Goal: Task Accomplishment & Management: Use online tool/utility

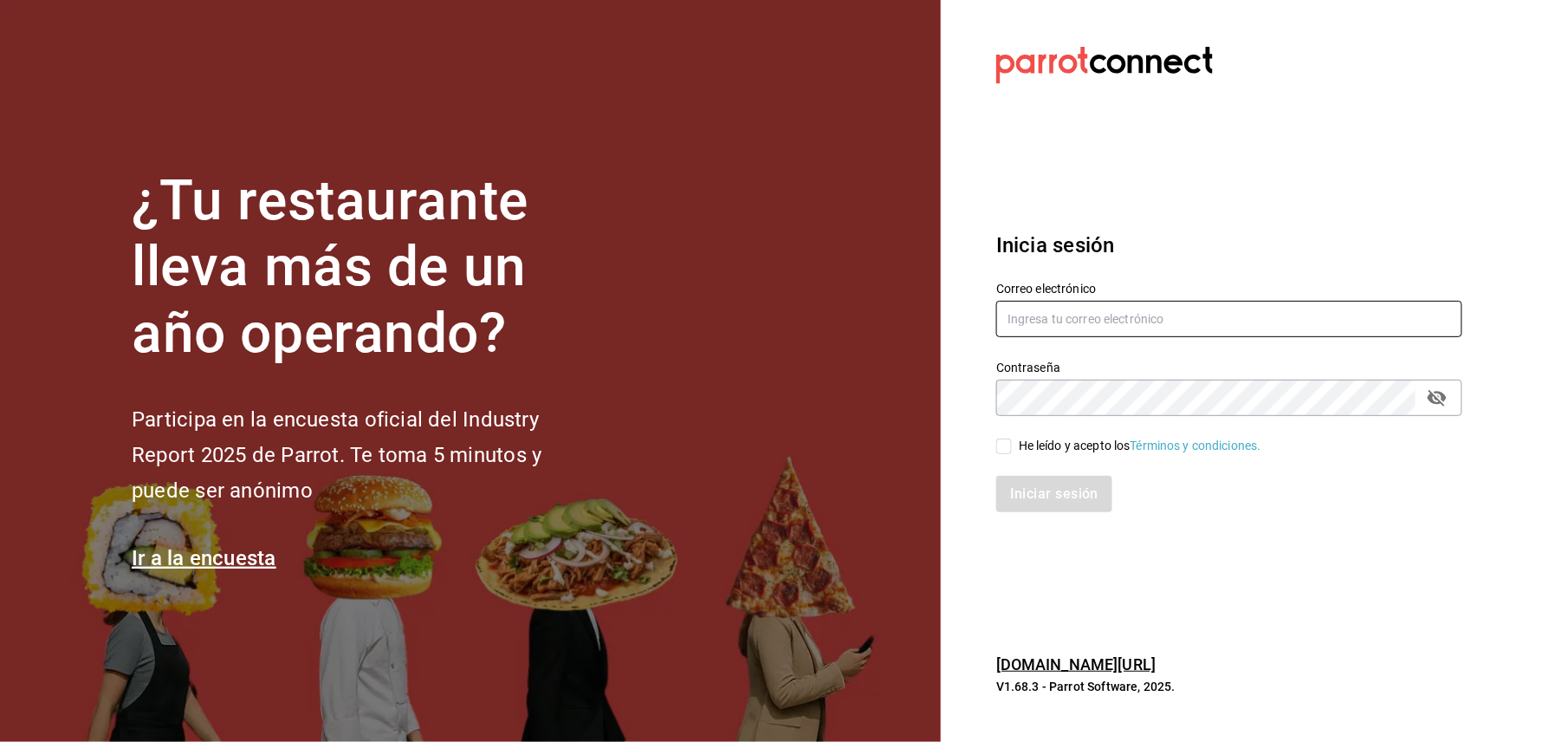
type input "[EMAIL_ADDRESS][DOMAIN_NAME]"
click at [1009, 456] on div "Iniciar sesión" at bounding box center [1218, 483] width 487 height 57
click at [1007, 451] on input "He leído y acepto los Términos y condiciones." at bounding box center [1004, 446] width 16 height 16
checkbox input "true"
click at [1048, 506] on button "Iniciar sesión" at bounding box center [1055, 494] width 118 height 36
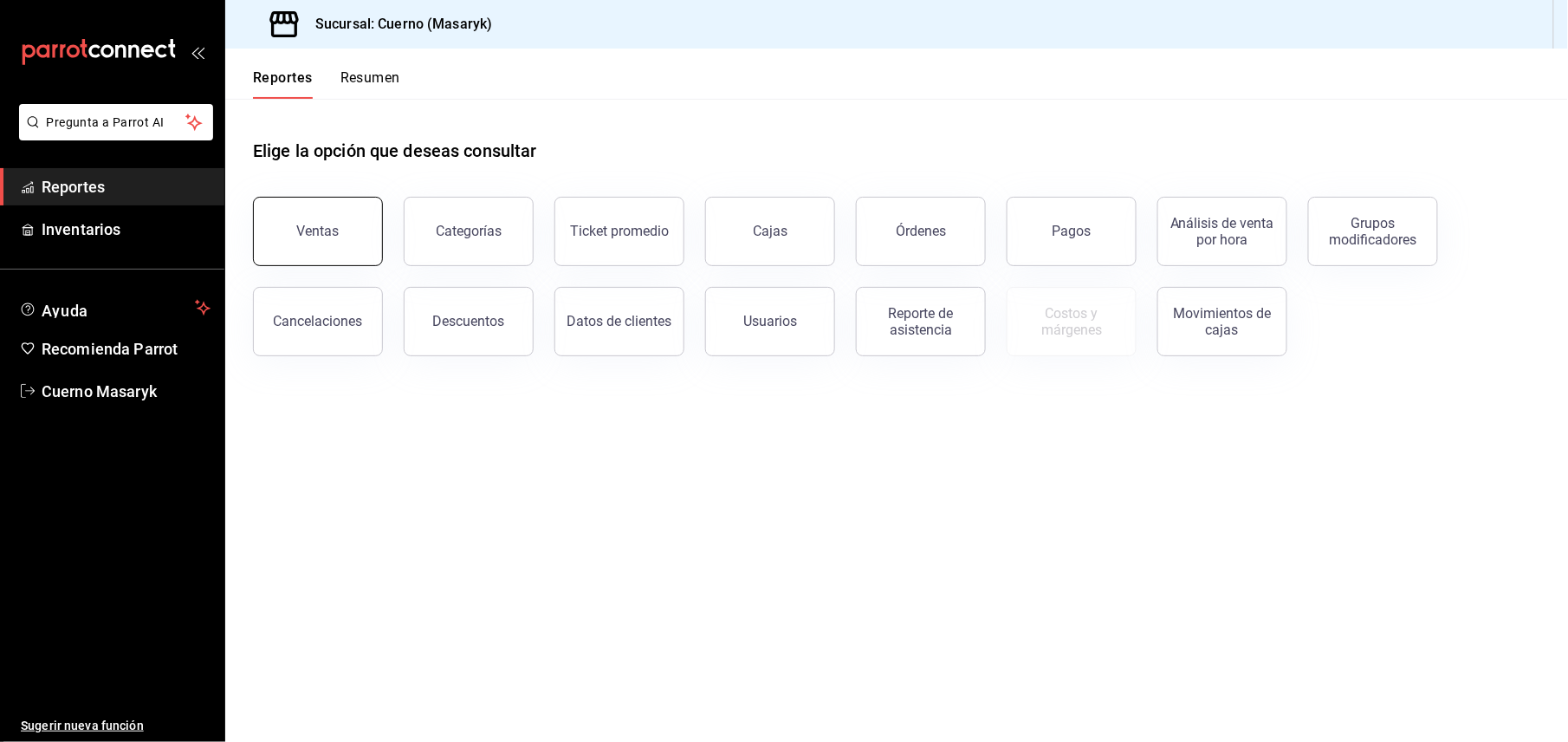
click at [289, 238] on button "Ventas" at bounding box center [318, 232] width 130 height 69
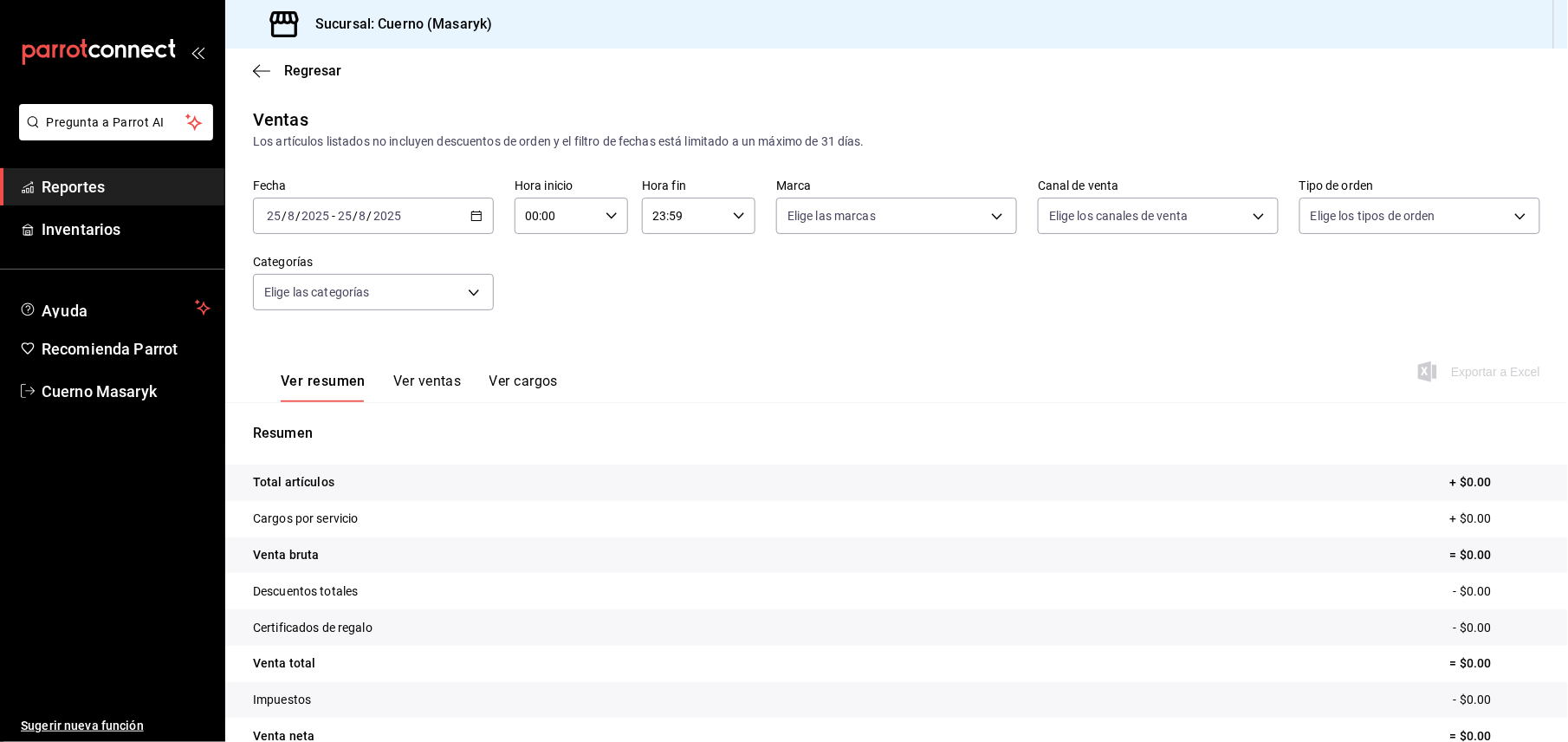
click at [488, 233] on div "[DATE] [DATE] - [DATE] [DATE]" at bounding box center [374, 216] width 241 height 36
click at [472, 217] on icon "button" at bounding box center [476, 216] width 12 height 12
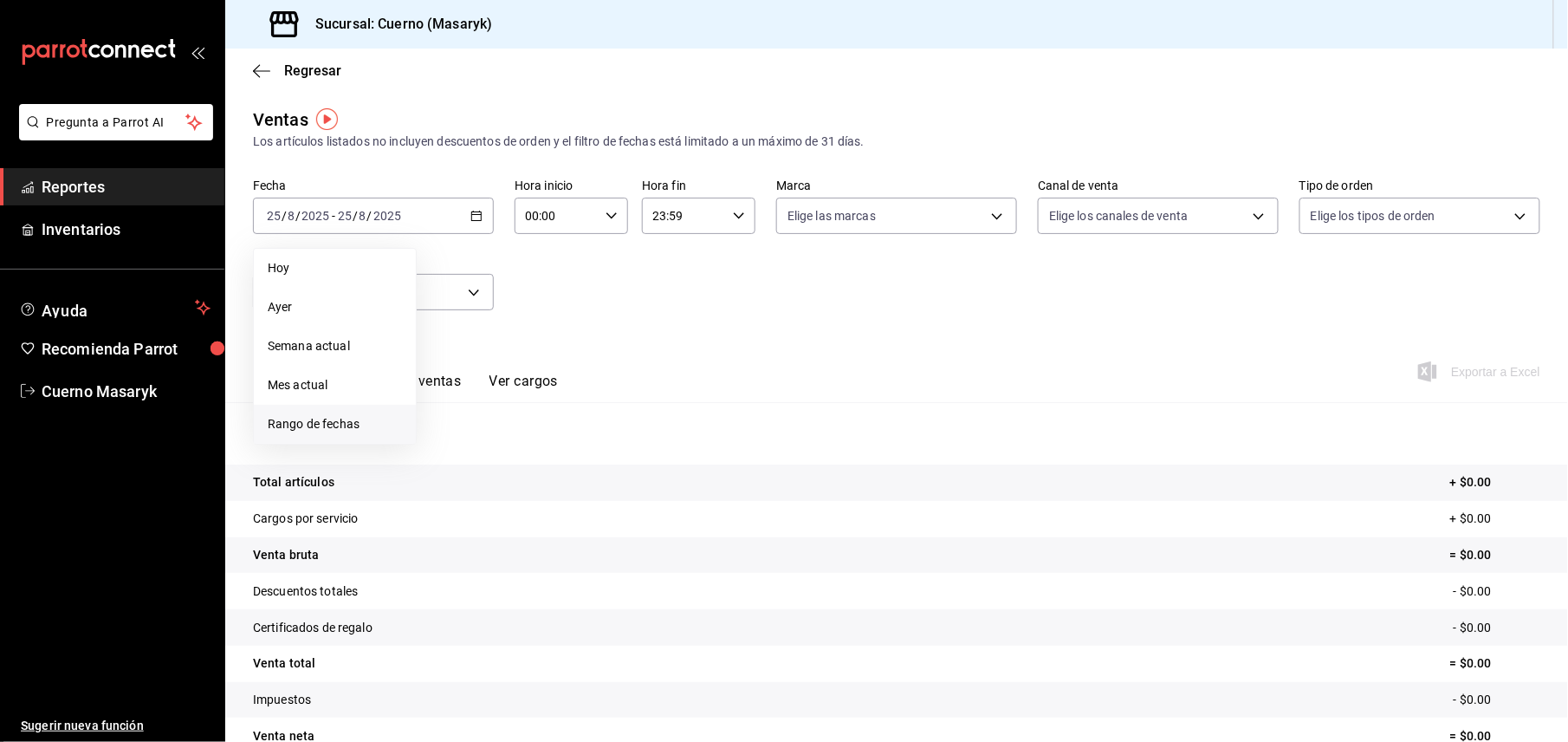
click at [361, 427] on span "Rango de fechas" at bounding box center [335, 424] width 134 height 18
click at [638, 447] on abbr "24" at bounding box center [637, 445] width 11 height 12
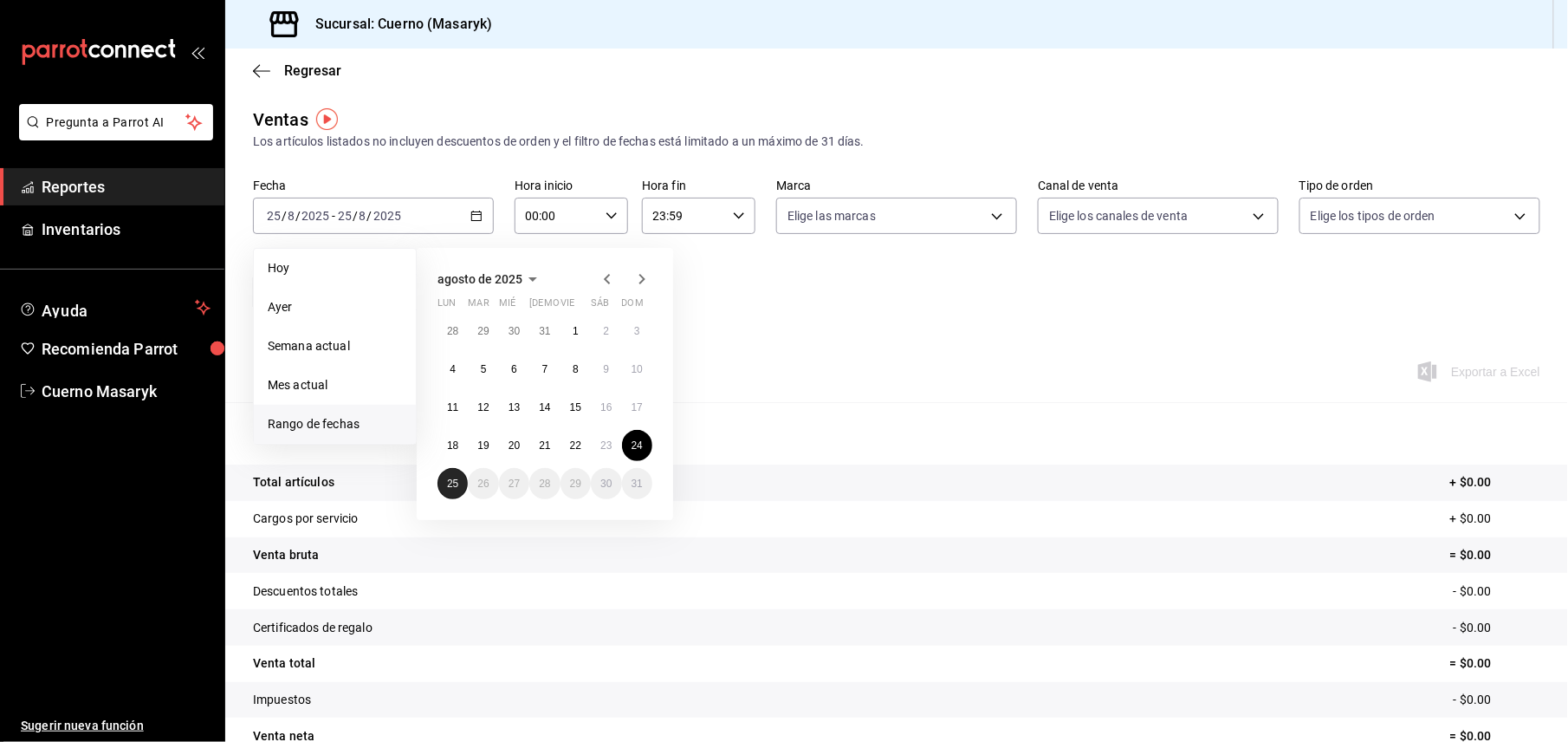
click at [451, 490] on button "25" at bounding box center [452, 483] width 30 height 31
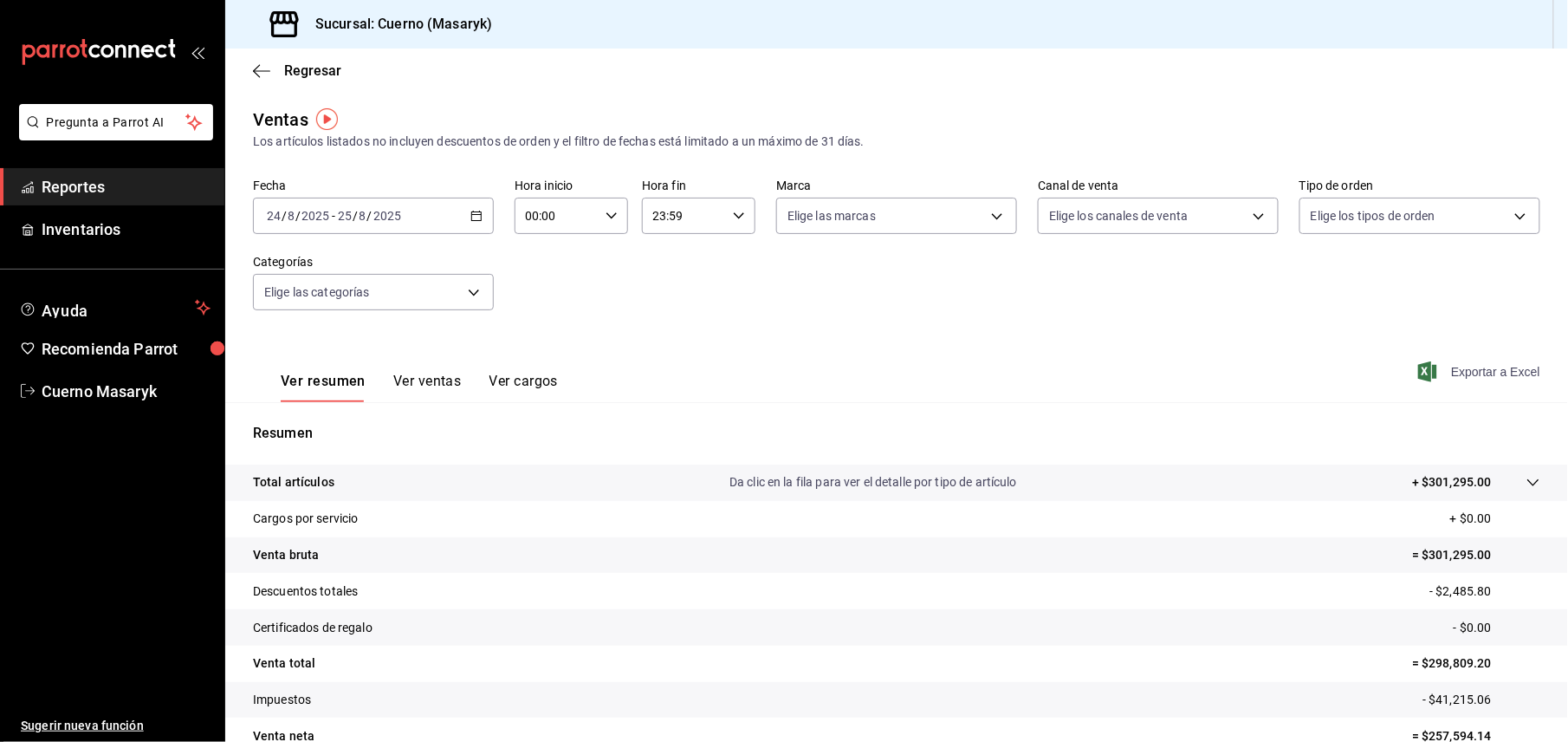
click at [1478, 372] on span "Exportar a Excel" at bounding box center [1480, 372] width 119 height 21
